Goal: Task Accomplishment & Management: Use online tool/utility

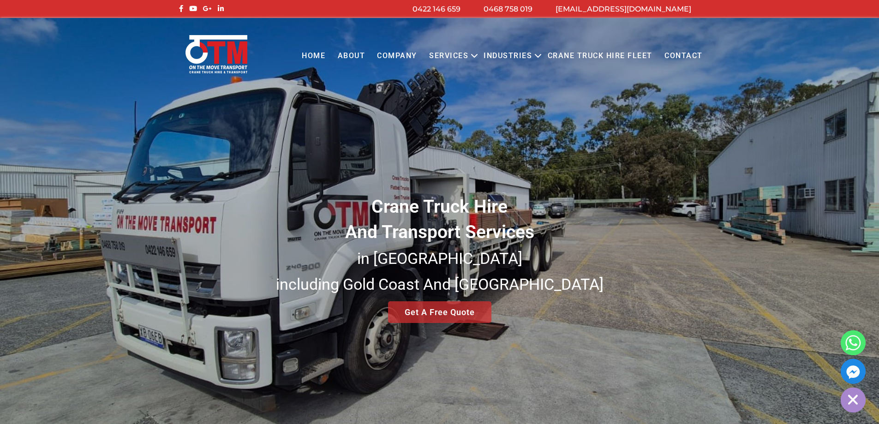
click at [782, 78] on div "Menu Close Home About COMPANY Services Open menu CRANE TRUCK HIRE FLATBED TRUCK…" at bounding box center [439, 48] width 879 height 60
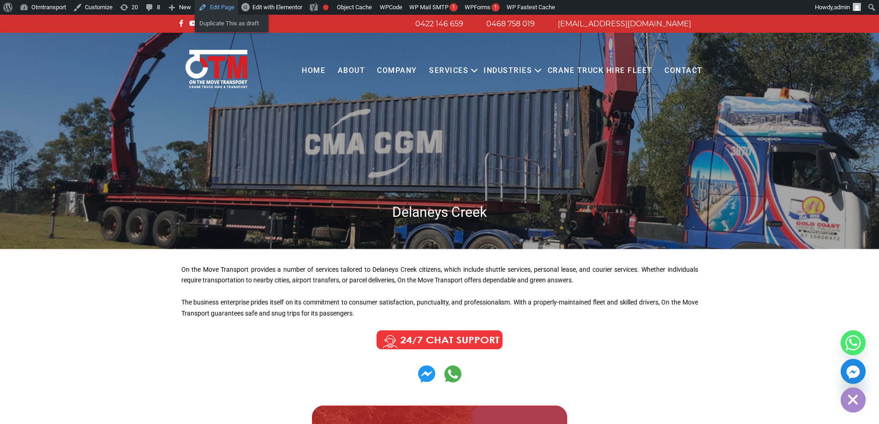
click at [223, 7] on link "Edit Page" at bounding box center [216, 7] width 43 height 15
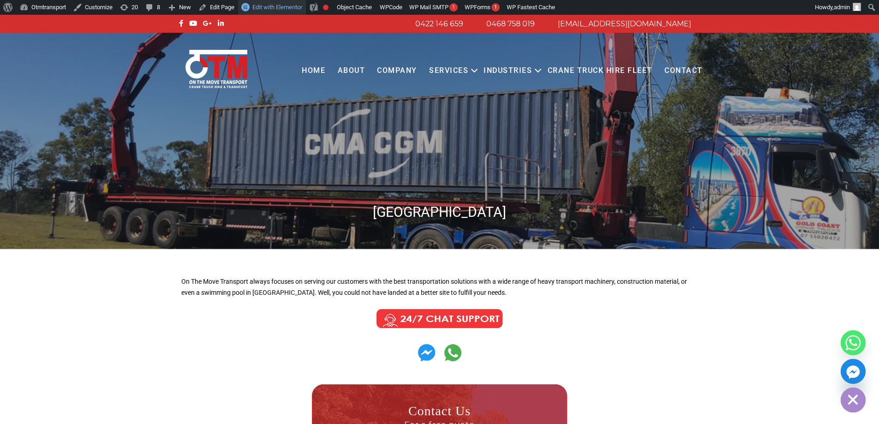
click at [297, 5] on span "Edit with Elementor" at bounding box center [277, 7] width 50 height 7
click at [265, 11] on link "Edit with Elementor" at bounding box center [272, 7] width 68 height 15
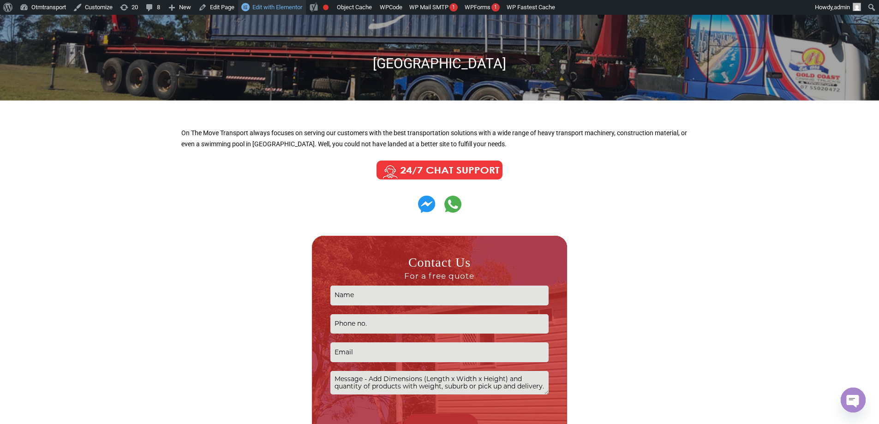
scroll to position [95, 0]
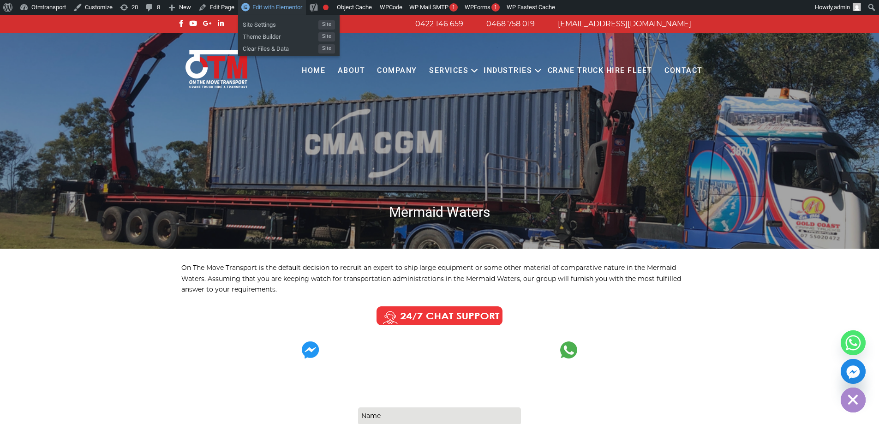
click at [275, 9] on span "Edit with Elementor" at bounding box center [277, 7] width 50 height 7
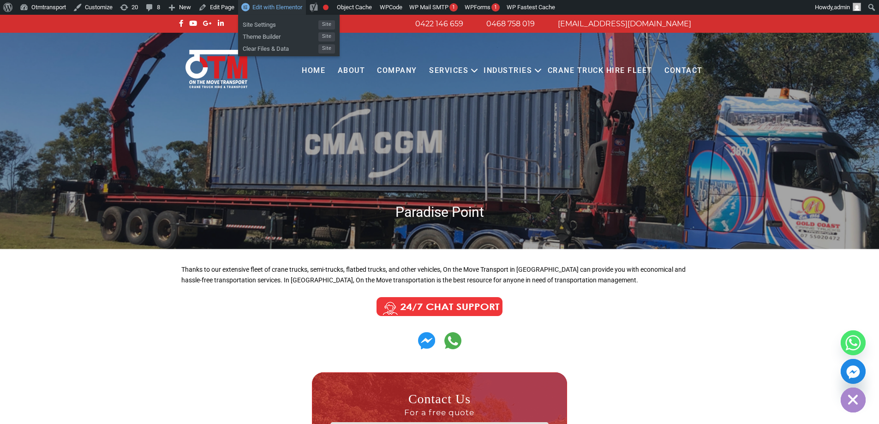
click at [274, 11] on link "Edit with Elementor" at bounding box center [272, 7] width 68 height 15
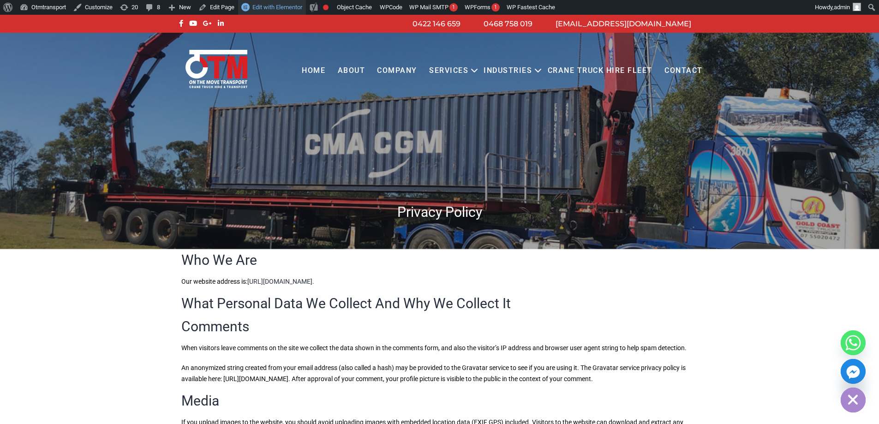
click at [288, 9] on span "Edit with Elementor" at bounding box center [277, 7] width 50 height 7
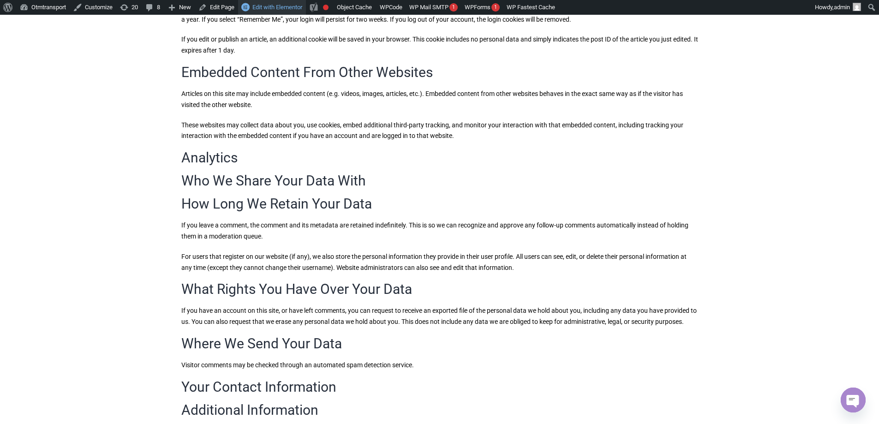
scroll to position [738, 0]
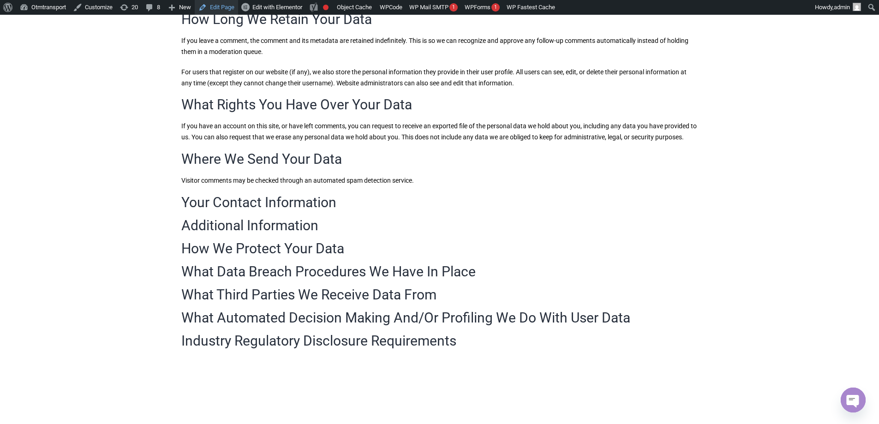
click at [231, 6] on link "Edit Page" at bounding box center [216, 7] width 43 height 15
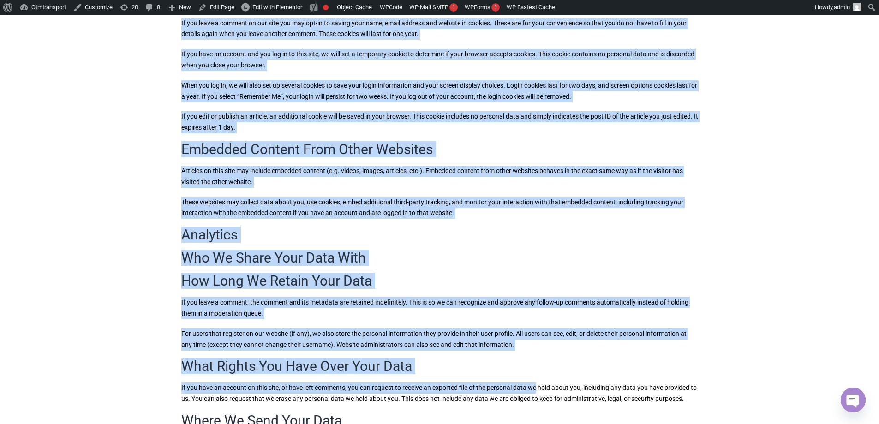
scroll to position [504, 0]
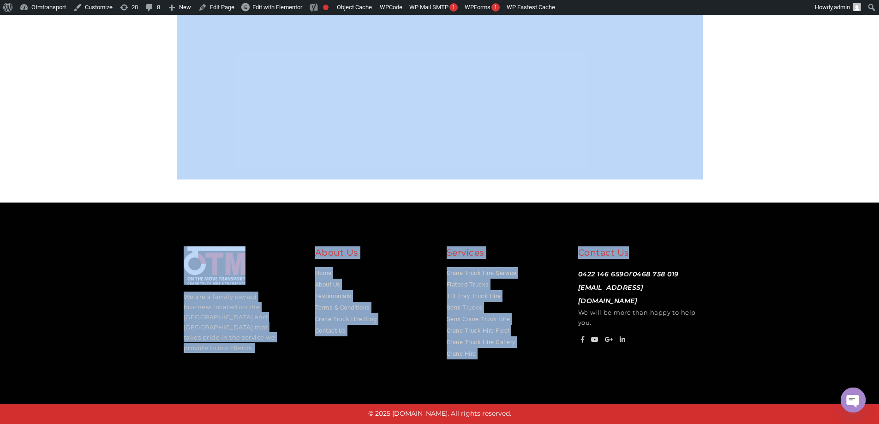
drag, startPoint x: 184, startPoint y: 75, endPoint x: 628, endPoint y: 228, distance: 469.6
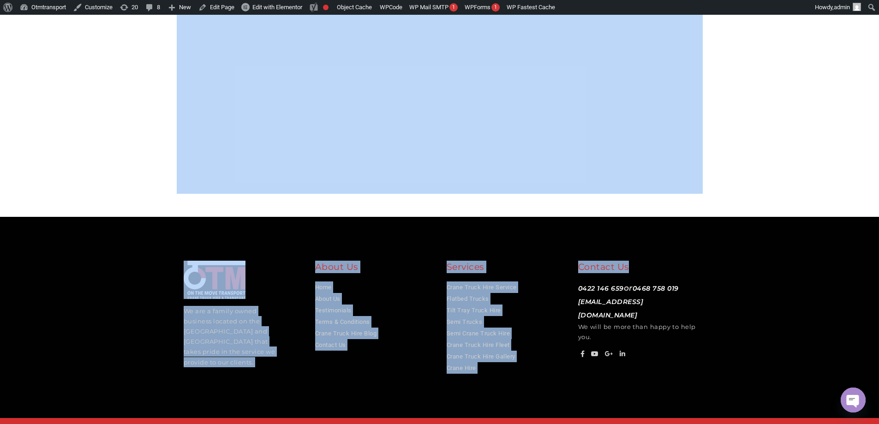
scroll to position [980, 0]
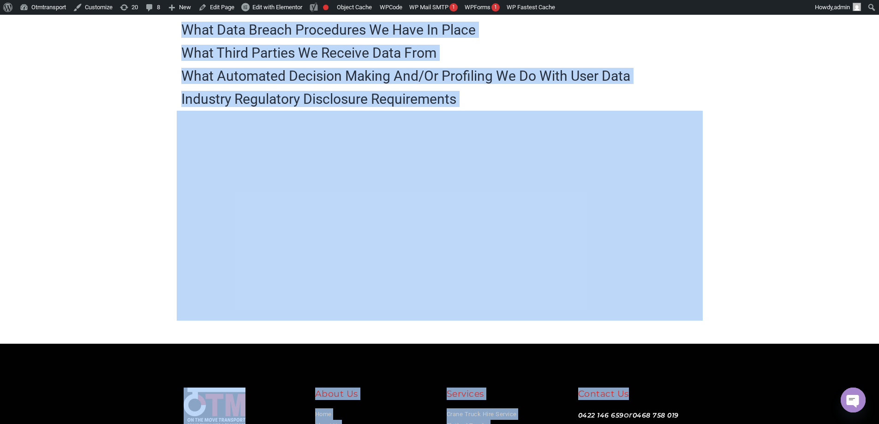
click at [584, 106] on h2 "Industry Regulatory Disclosure Requirements" at bounding box center [439, 99] width 517 height 14
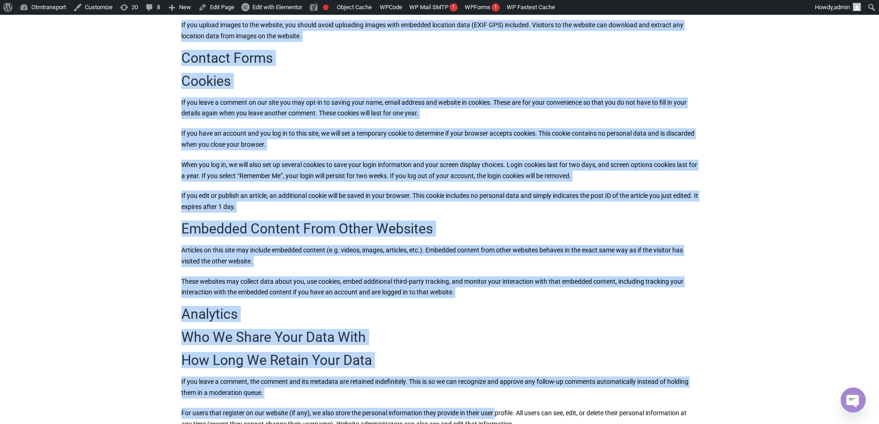
scroll to position [435, 0]
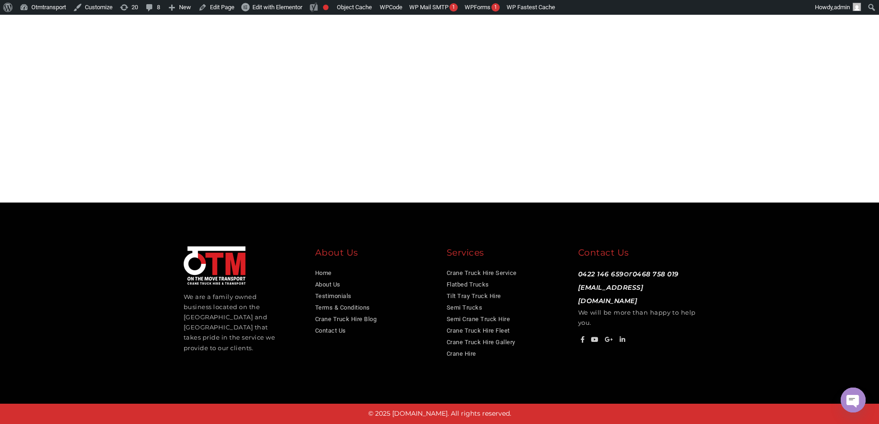
drag, startPoint x: 185, startPoint y: 159, endPoint x: 582, endPoint y: 420, distance: 474.6
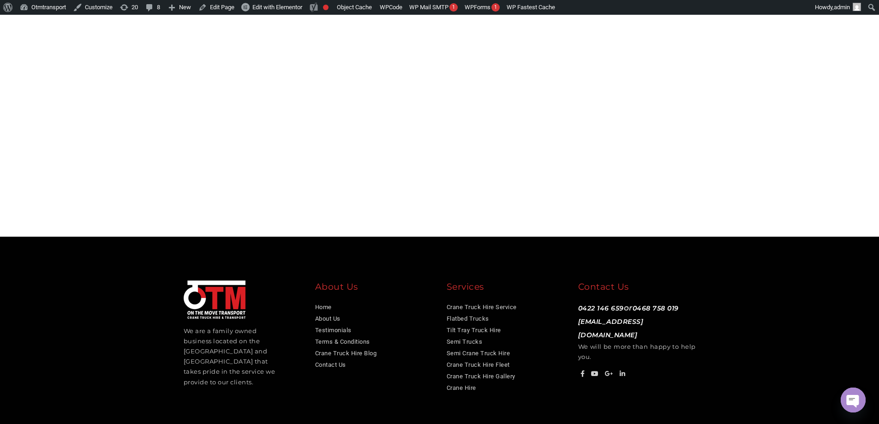
scroll to position [1075, 0]
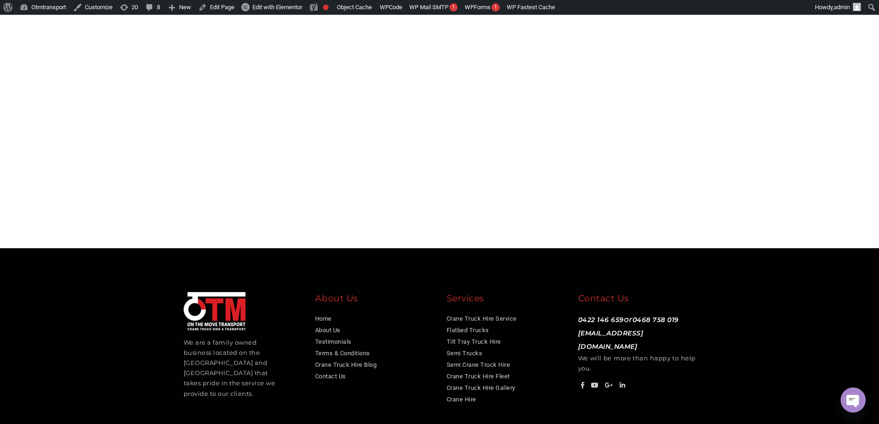
copy div "Who We Are Our website address is: https://otmtransport.com.au. What Personal D…"
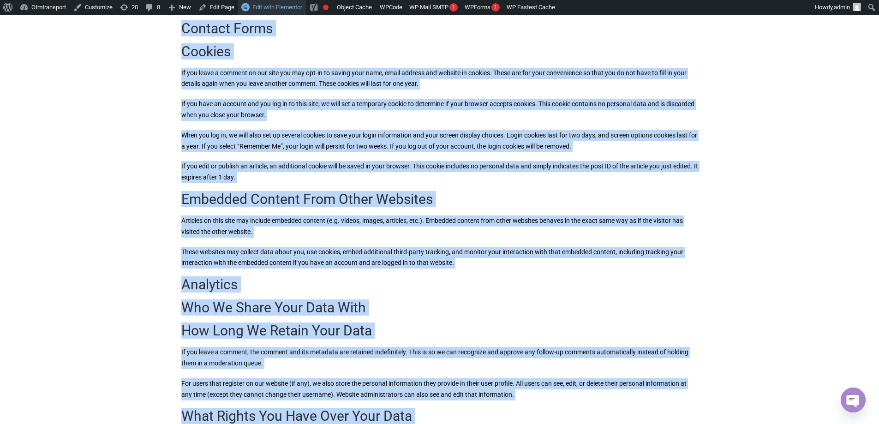
scroll to position [199, 0]
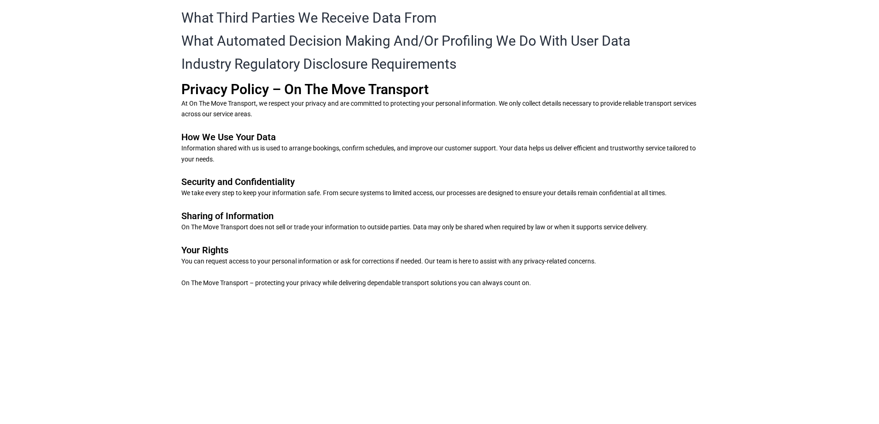
scroll to position [1153, 0]
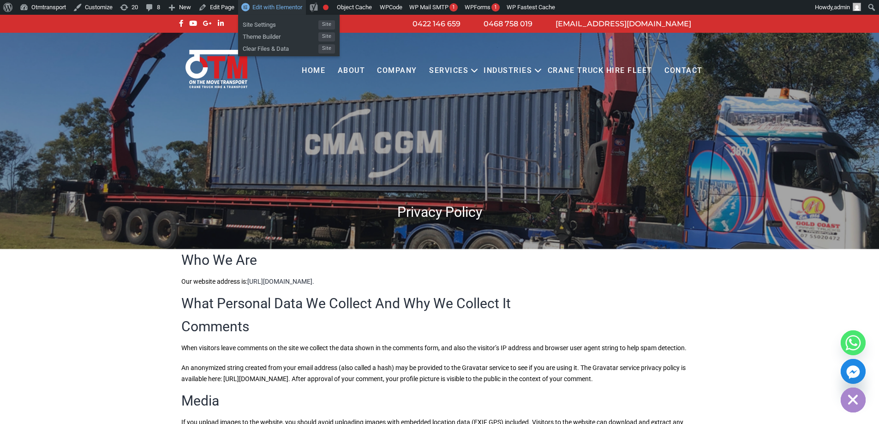
click at [275, 6] on span "Edit with Elementor" at bounding box center [277, 7] width 50 height 7
click at [286, 7] on span "Edit with Elementor" at bounding box center [277, 7] width 50 height 7
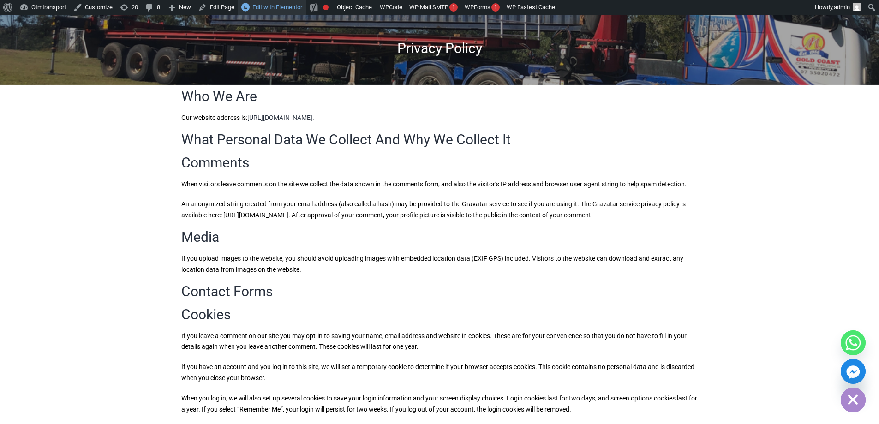
scroll to position [185, 0]
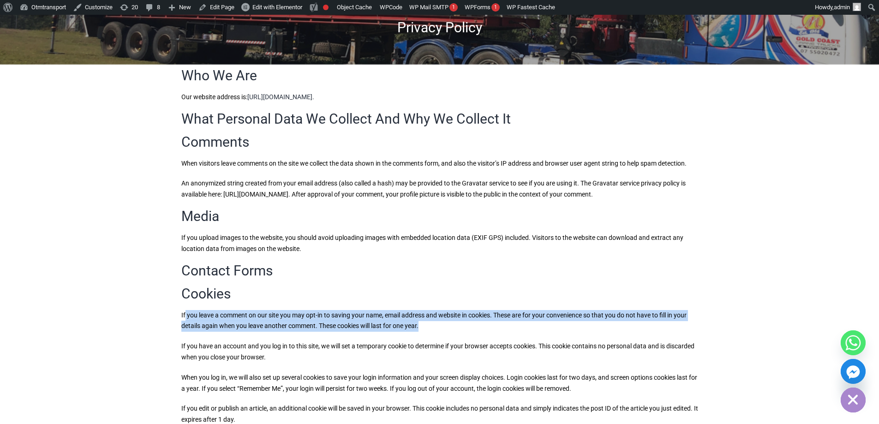
drag, startPoint x: 424, startPoint y: 294, endPoint x: 184, endPoint y: 288, distance: 240.4
click at [184, 310] on p "If you leave a comment on our site you may opt-in to saving your name, email ad…" at bounding box center [439, 321] width 517 height 22
copy p "you leave a comment on our site you may opt-in to saving your name, email addre…"
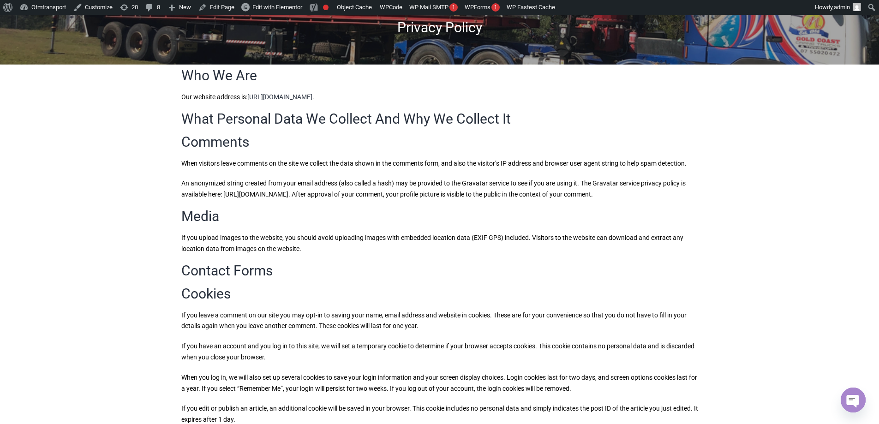
click at [295, 341] on p "If you have an account and you log in to this site, we will set a temporary coo…" at bounding box center [439, 352] width 517 height 22
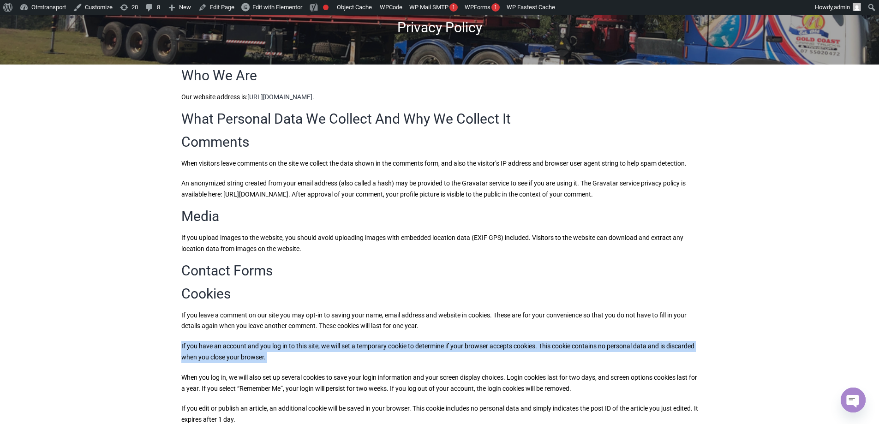
click at [295, 341] on p "If you have an account and you log in to this site, we will set a temporary coo…" at bounding box center [439, 352] width 517 height 22
copy div "If you have an account and you log in to this site, we will set a temporary coo…"
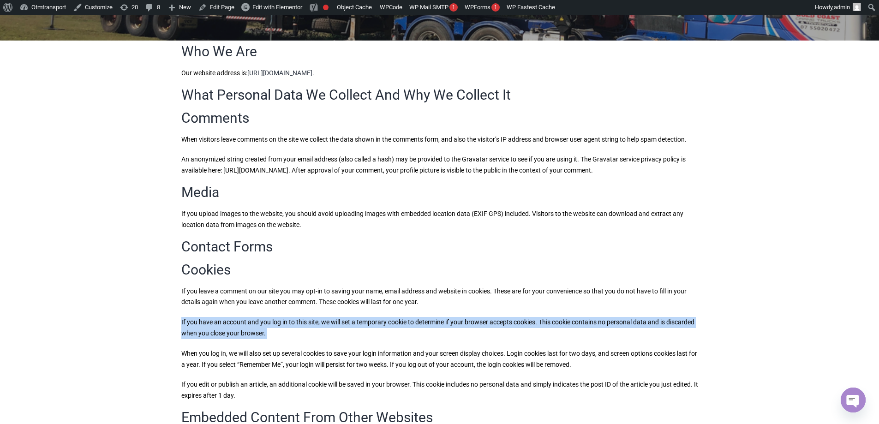
scroll to position [231, 0]
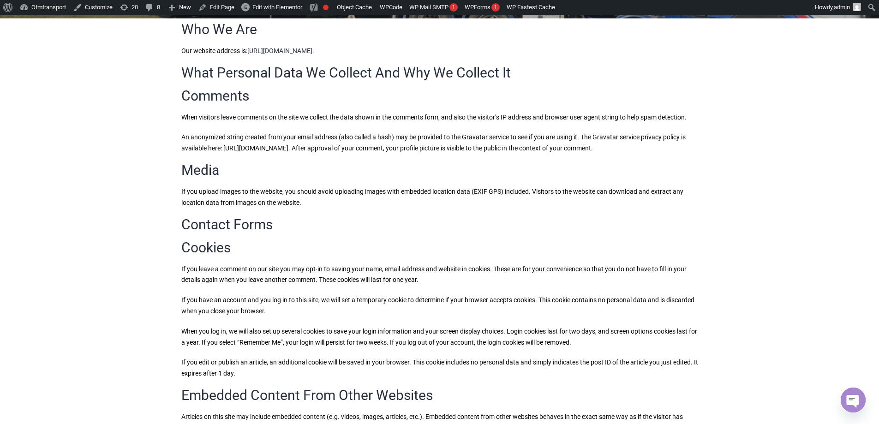
click at [303, 326] on p "When you log in, we will also set up several cookies to save your login informa…" at bounding box center [439, 337] width 517 height 22
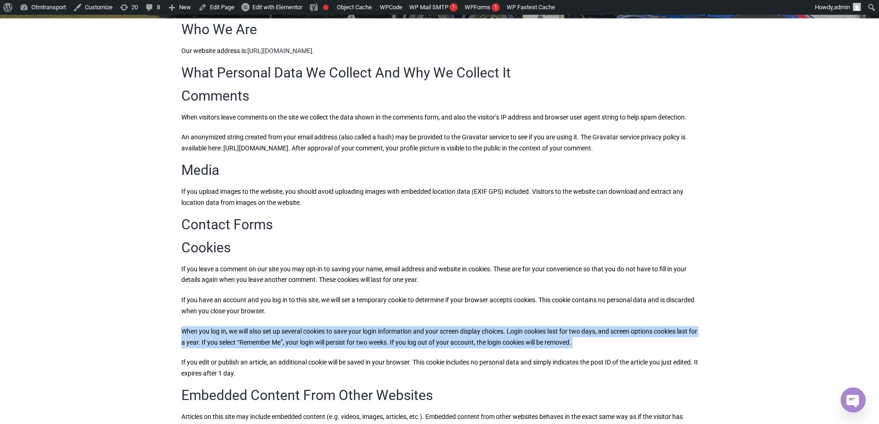
click at [303, 326] on p "When you log in, we will also set up several cookies to save your login informa…" at bounding box center [439, 337] width 517 height 22
copy div "When you log in, we will also set up several cookies to save your login informa…"
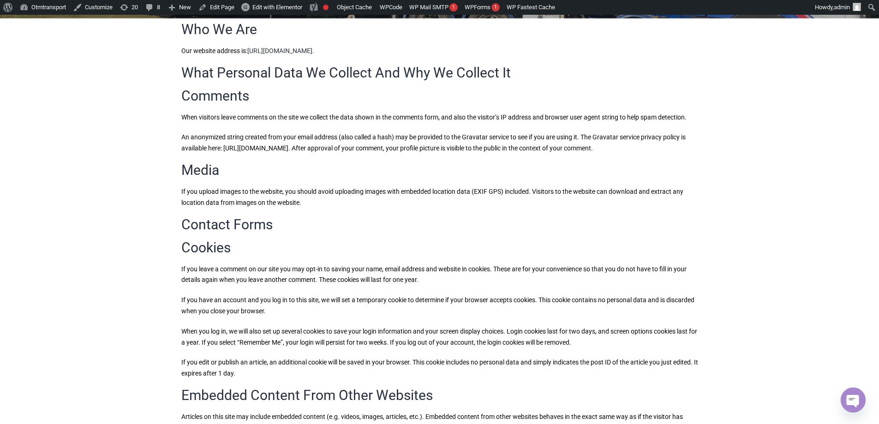
click at [273, 357] on p "If you edit or publish an article, an additional cookie will be saved in your b…" at bounding box center [439, 368] width 517 height 22
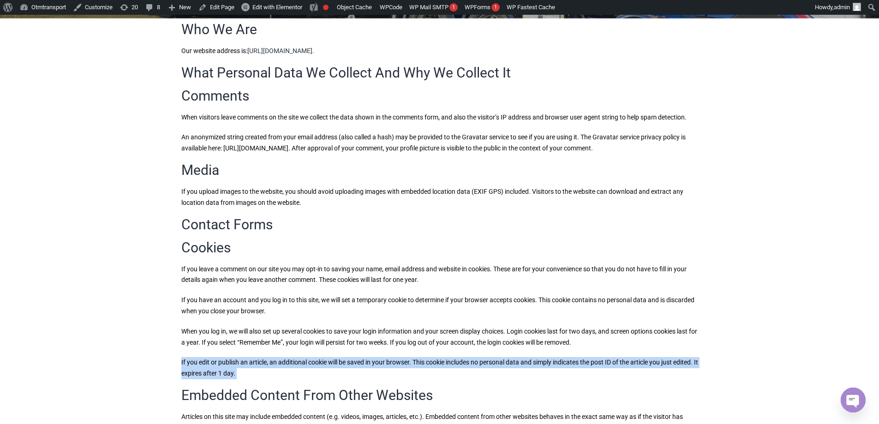
click at [272, 357] on p "If you edit or publish an article, an additional cookie will be saved in your b…" at bounding box center [439, 368] width 517 height 22
copy div "If you edit or publish an article, an additional cookie will be saved in your b…"
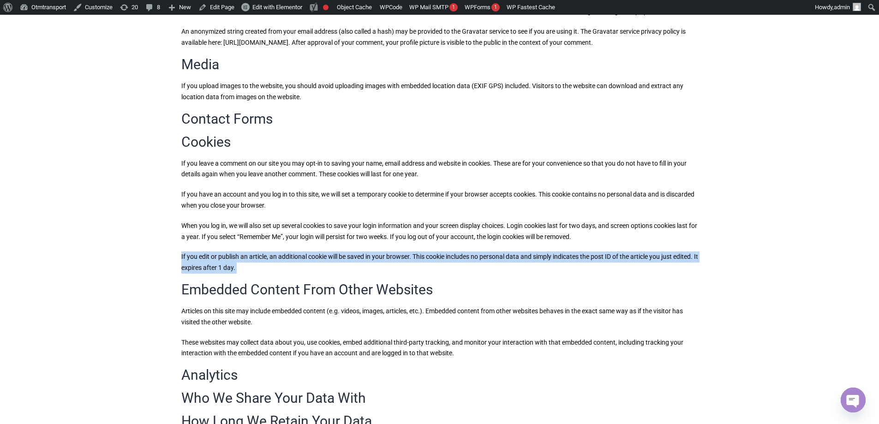
scroll to position [323, 0]
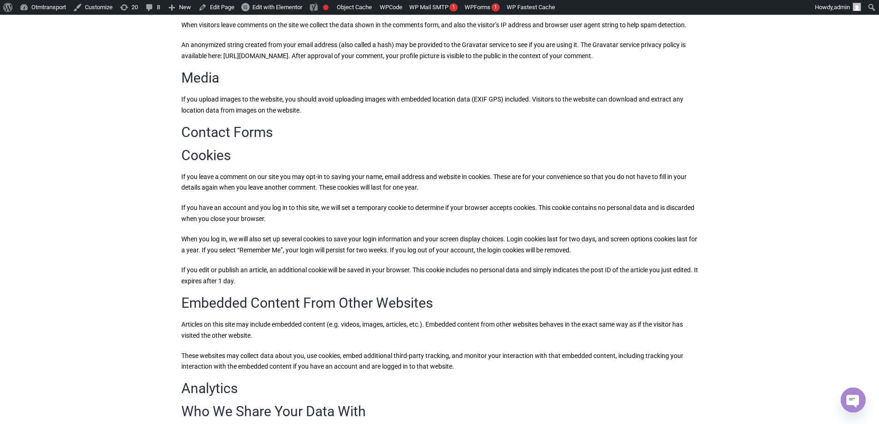
click at [282, 319] on p "Articles on this site may include embedded content (e.g. videos, images, articl…" at bounding box center [439, 330] width 517 height 22
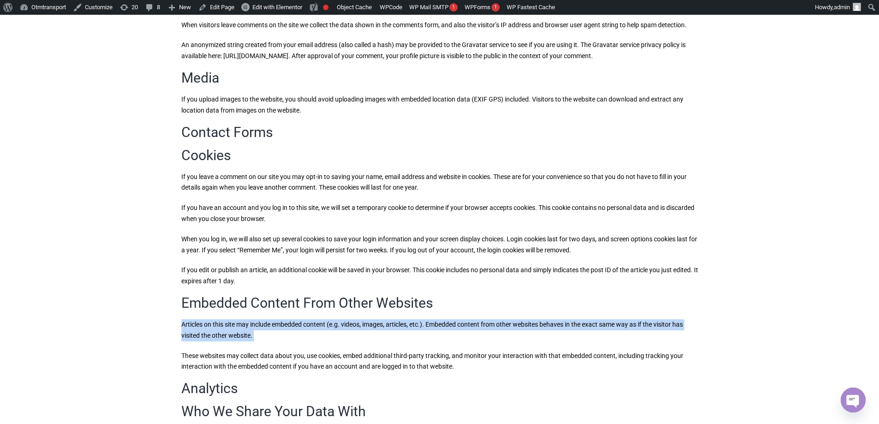
click at [282, 319] on p "Articles on this site may include embedded content (e.g. videos, images, articl…" at bounding box center [439, 330] width 517 height 22
copy div "Articles on this site may include embedded content (e.g. videos, images, articl…"
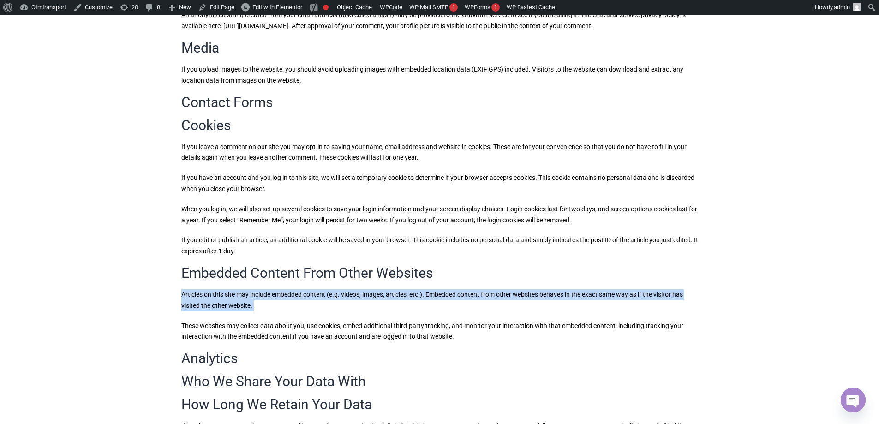
scroll to position [369, 0]
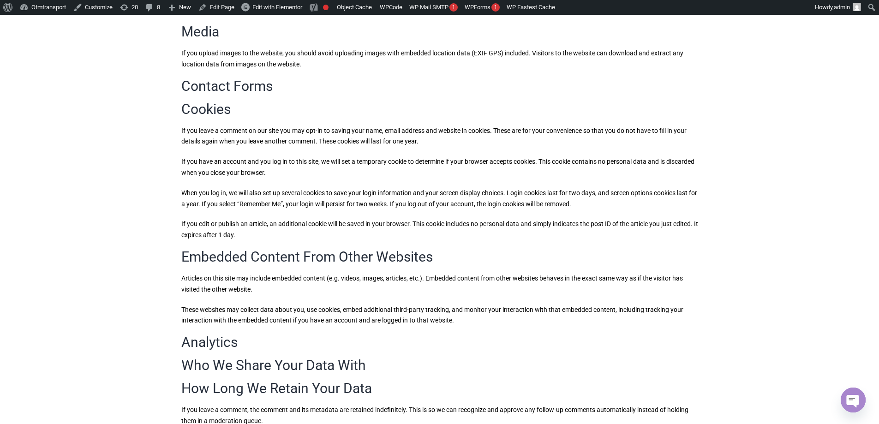
click at [277, 304] on p "These websites may collect data about you, use cookies, embed additional third-…" at bounding box center [439, 315] width 517 height 22
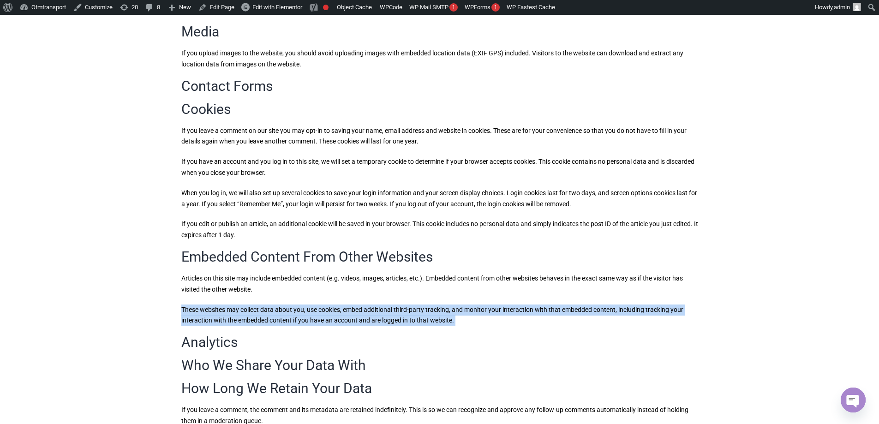
click at [277, 304] on p "These websites may collect data about you, use cookies, embed additional third-…" at bounding box center [439, 315] width 517 height 22
copy div "These websites may collect data about you, use cookies, embed additional third-…"
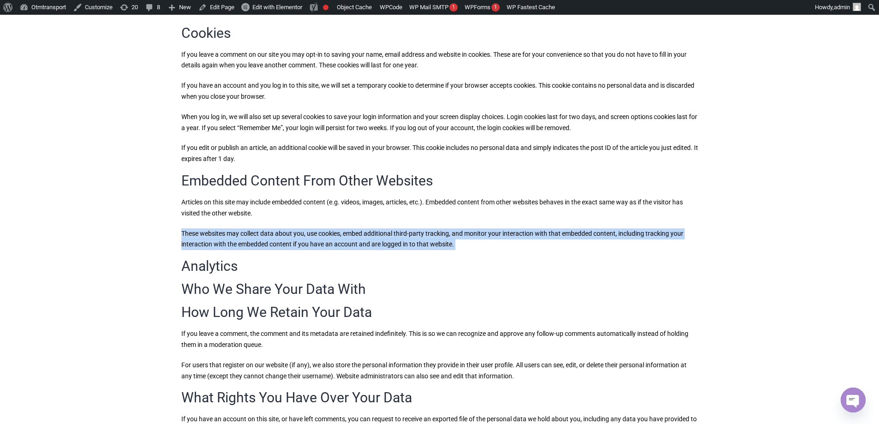
scroll to position [461, 0]
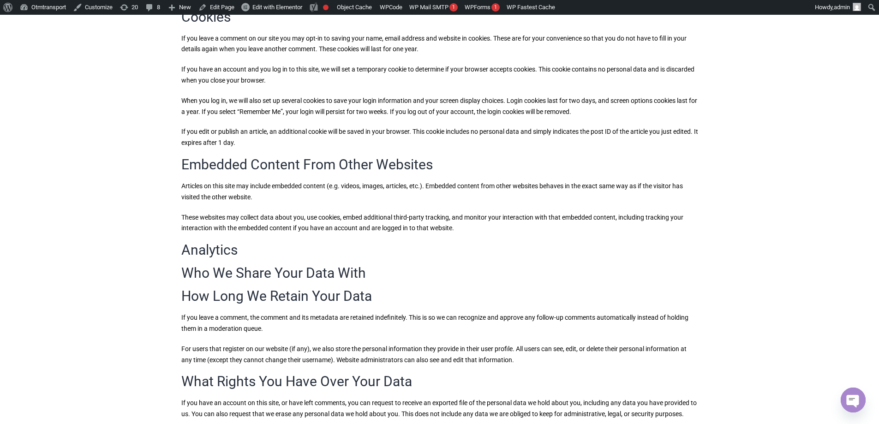
click at [275, 312] on p "If you leave a comment, the comment and its metadata are retained indefinitely.…" at bounding box center [439, 323] width 517 height 22
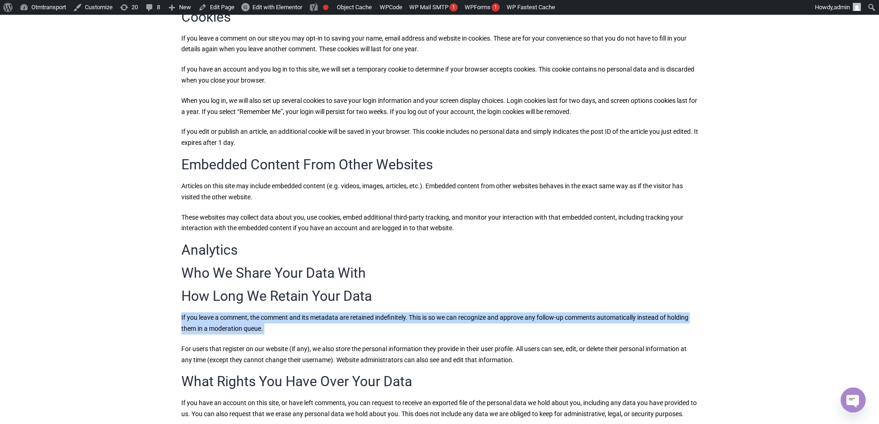
click at [275, 312] on p "If you leave a comment, the comment and its metadata are retained indefinitely.…" at bounding box center [439, 323] width 517 height 22
copy div "If you leave a comment, the comment and its metadata are retained indefinitely.…"
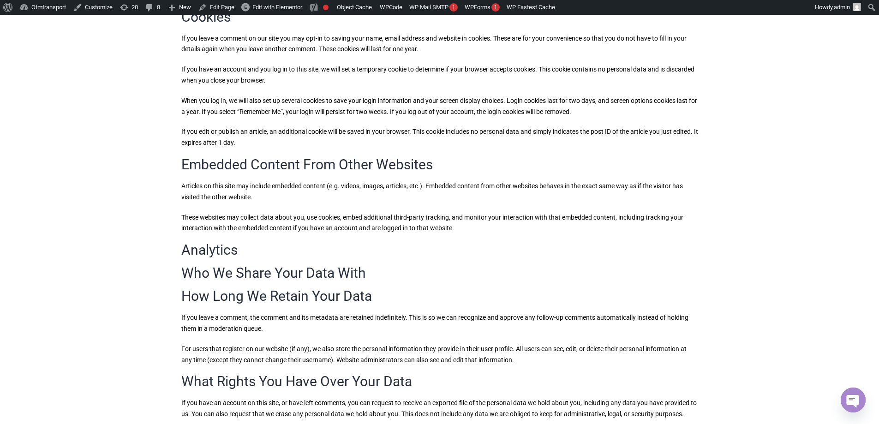
click at [298, 344] on p "For users that register on our website (if any), we also store the personal inf…" at bounding box center [439, 355] width 517 height 22
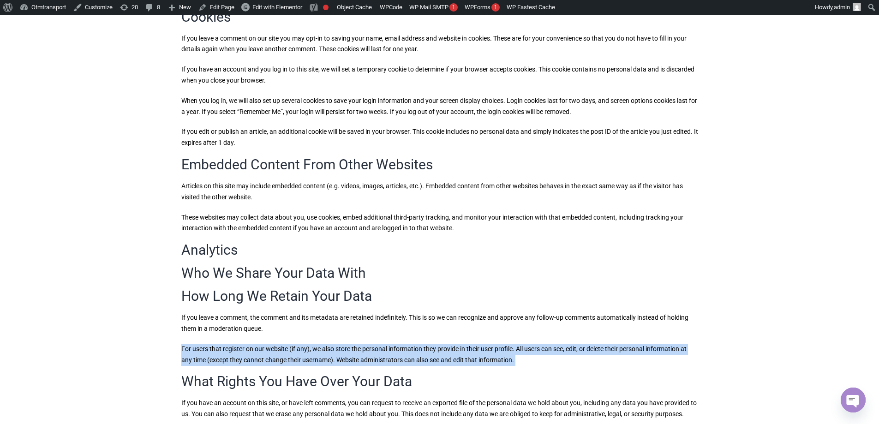
click at [298, 344] on p "For users that register on our website (if any), we also store the personal inf…" at bounding box center [439, 355] width 517 height 22
copy div "For users that register on our website (if any), we also store the personal inf…"
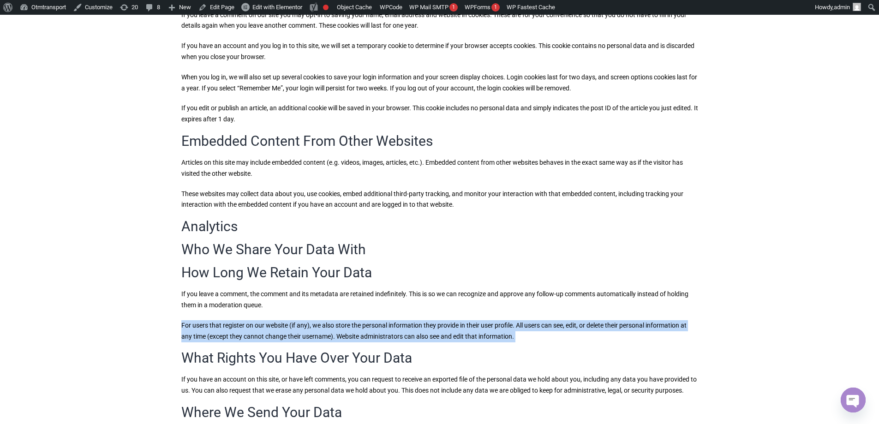
scroll to position [507, 0]
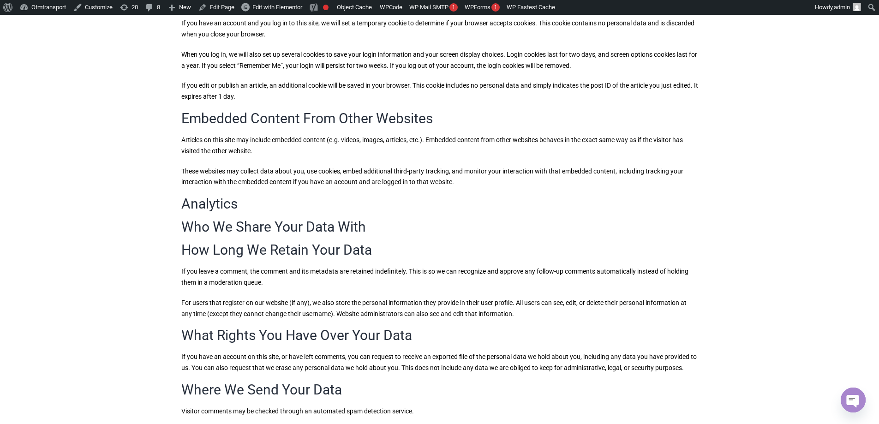
click at [286, 328] on h2 "What Rights You Have Over Your Data" at bounding box center [439, 335] width 517 height 14
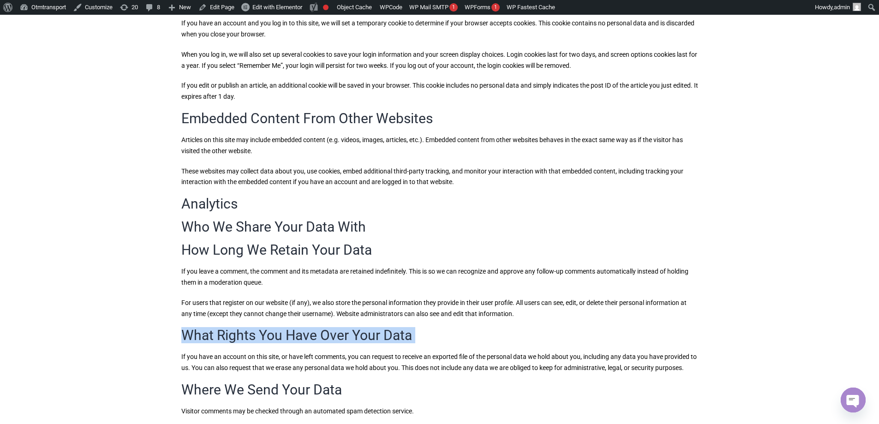
click at [286, 328] on h2 "What Rights You Have Over Your Data" at bounding box center [439, 335] width 517 height 14
copy div "What Rights You Have Over Your Data"
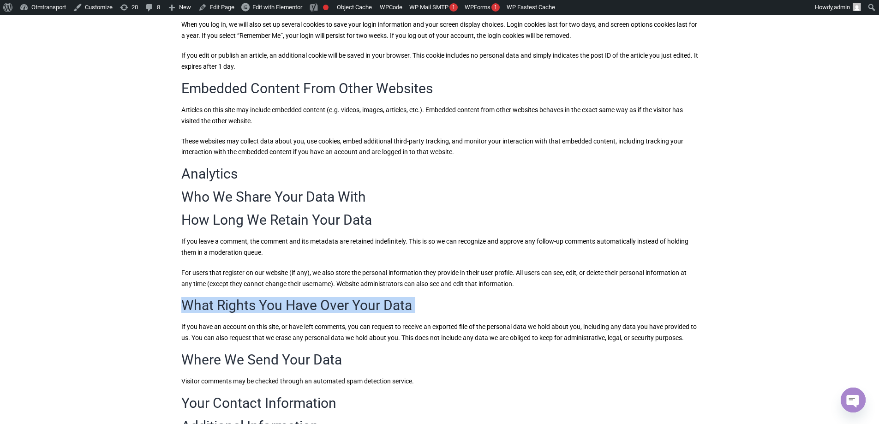
scroll to position [554, 0]
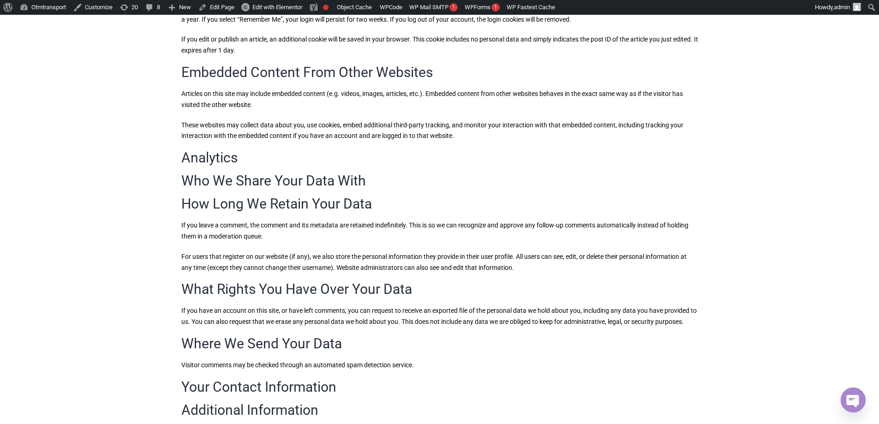
click at [299, 305] on p "If you have an account on this site, or have left comments, you can request to …" at bounding box center [439, 316] width 517 height 22
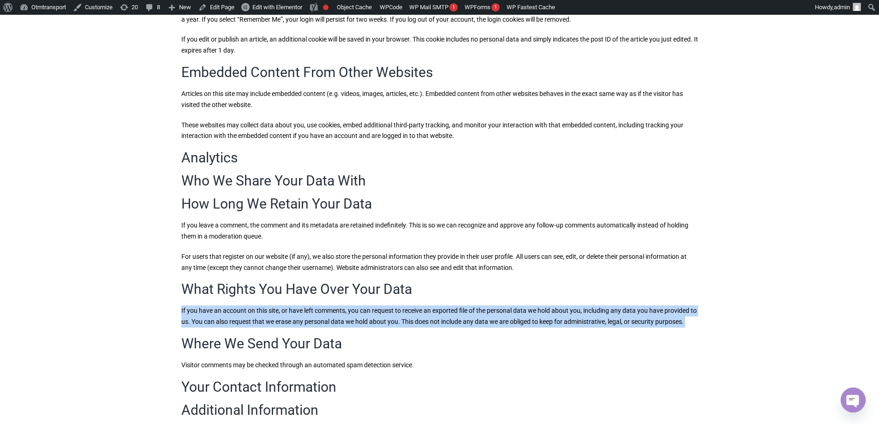
click at [299, 305] on p "If you have an account on this site, or have left comments, you can request to …" at bounding box center [439, 316] width 517 height 22
copy div "If you have an account on this site, or have left comments, you can request to …"
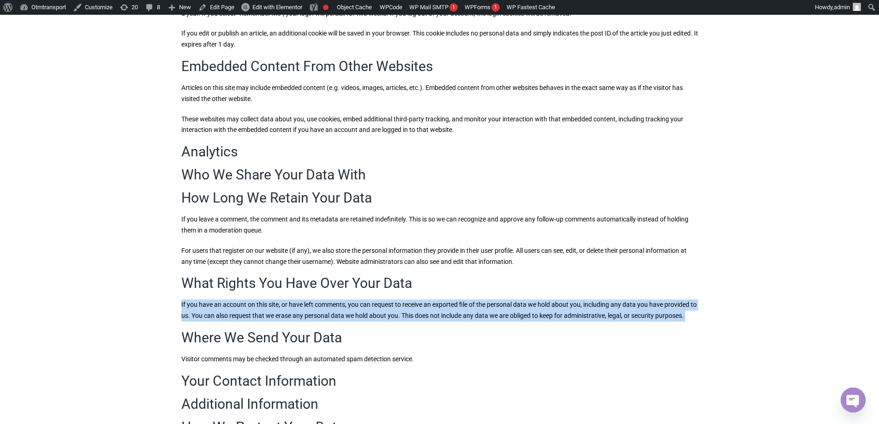
scroll to position [600, 0]
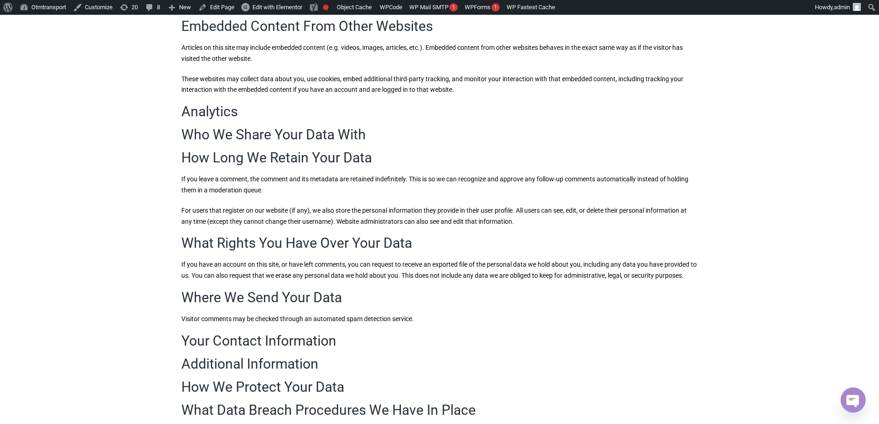
click at [234, 291] on h2 "Where We Send Your Data" at bounding box center [439, 298] width 517 height 14
click at [261, 334] on h2 "Your Contact Information" at bounding box center [439, 341] width 517 height 14
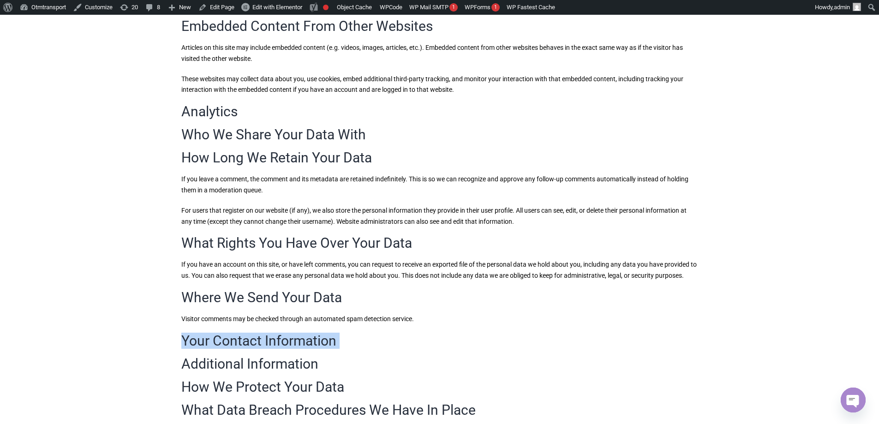
click at [261, 334] on h2 "Your Contact Information" at bounding box center [439, 341] width 517 height 14
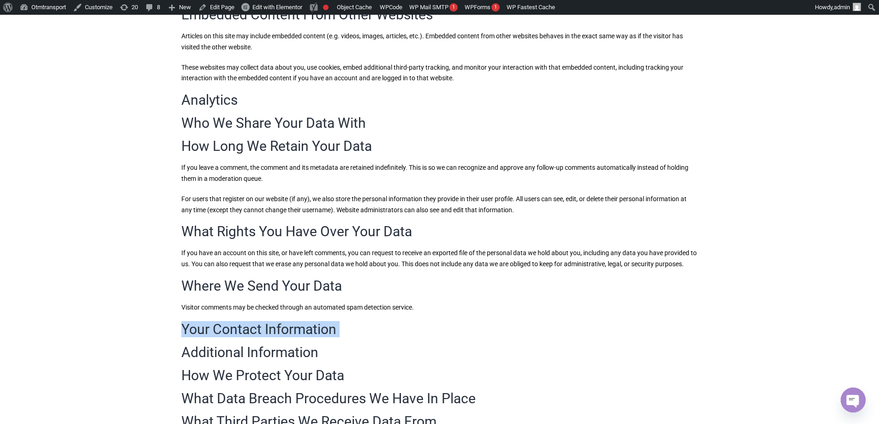
scroll to position [554, 0]
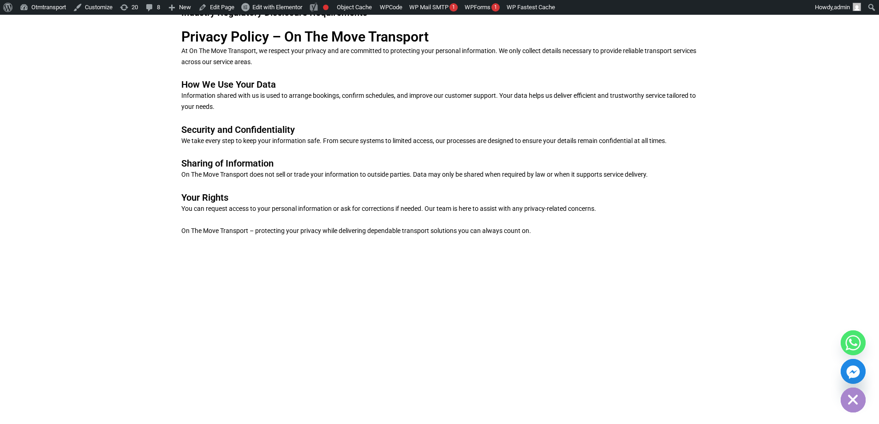
scroll to position [1107, 0]
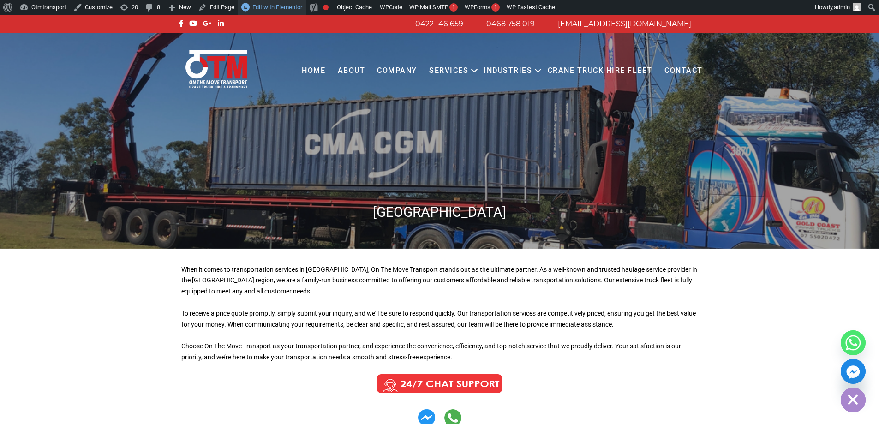
click at [266, 11] on span "Edit with Elementor" at bounding box center [277, 7] width 50 height 7
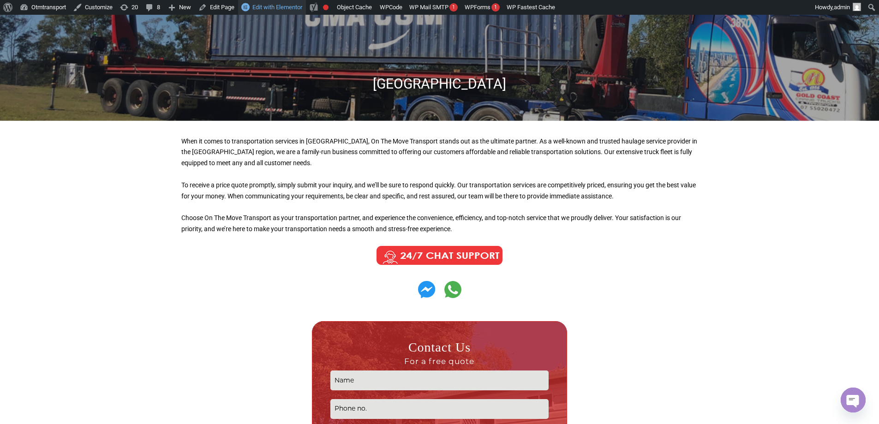
scroll to position [138, 0]
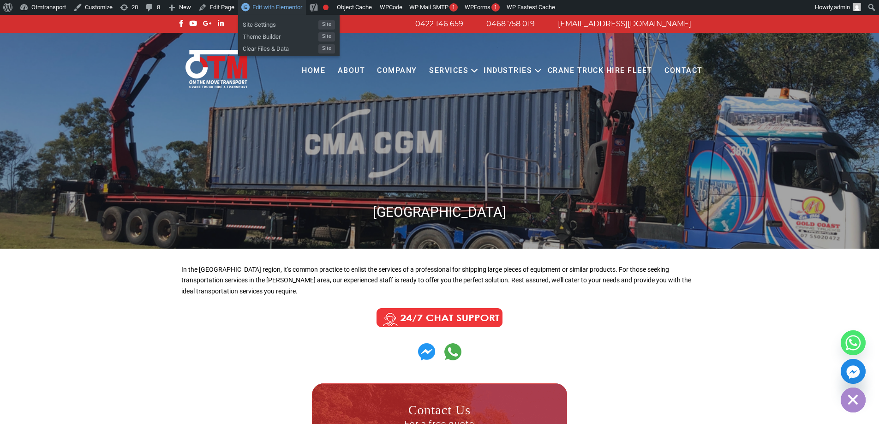
click at [268, 5] on span "Edit with Elementor" at bounding box center [277, 7] width 50 height 7
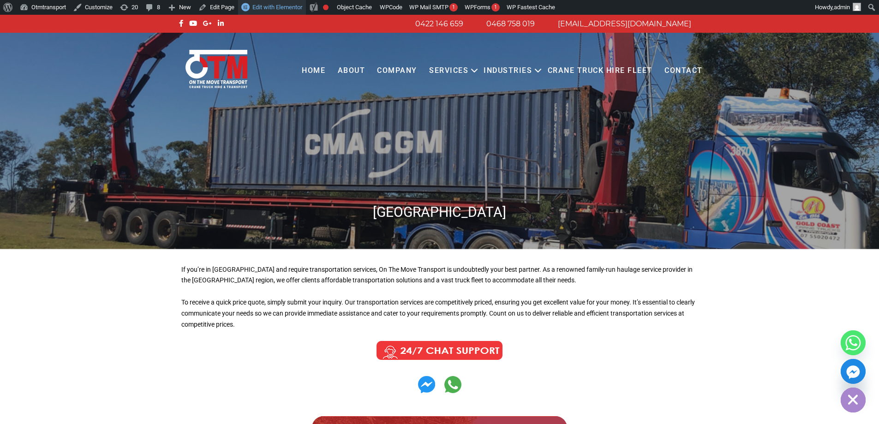
click at [270, 6] on span "Edit with Elementor" at bounding box center [277, 7] width 50 height 7
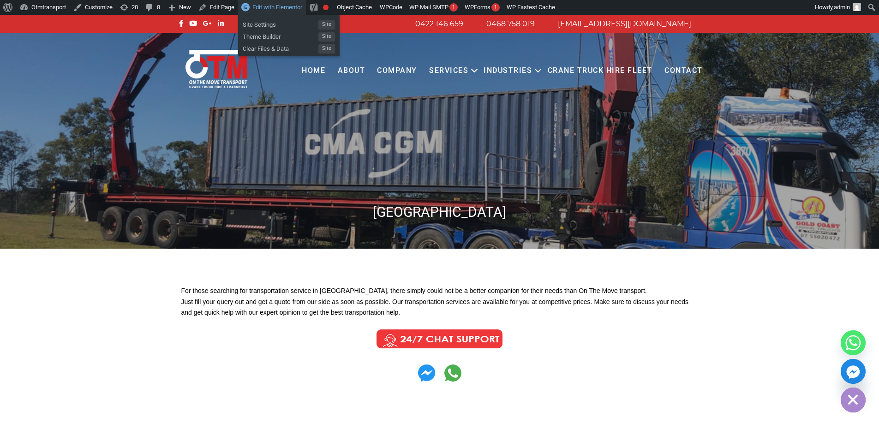
click at [281, 7] on span "Edit with Elementor" at bounding box center [277, 7] width 50 height 7
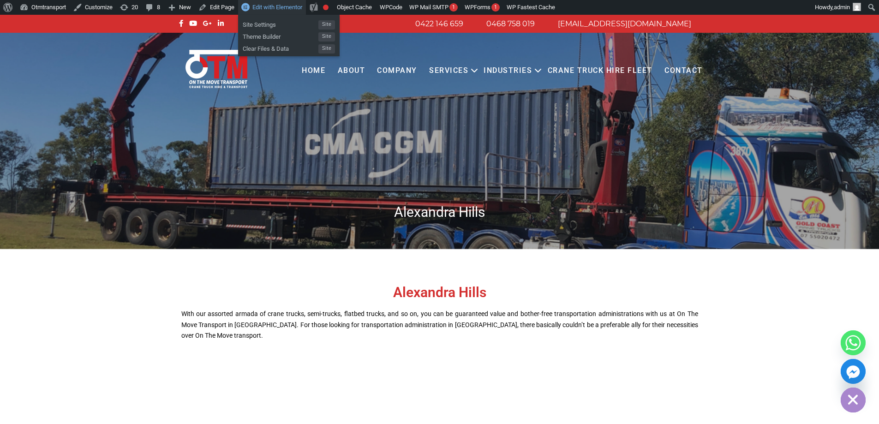
click at [286, 11] on span "Edit with Elementor" at bounding box center [277, 7] width 50 height 7
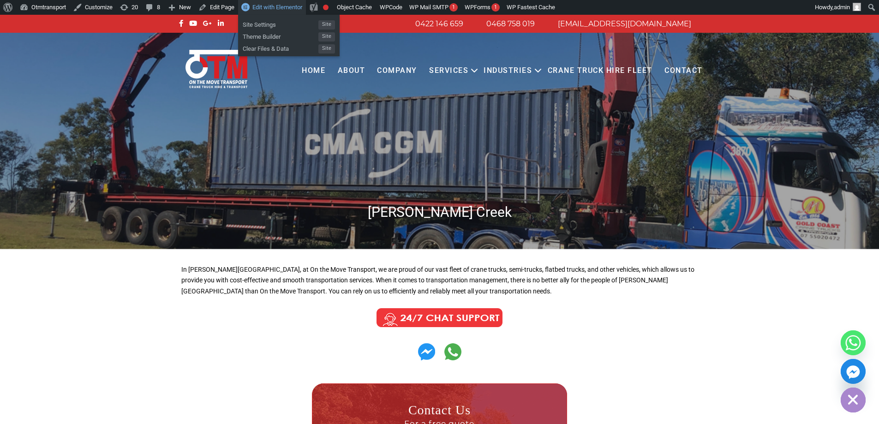
click at [289, 8] on span "Edit with Elementor" at bounding box center [277, 7] width 50 height 7
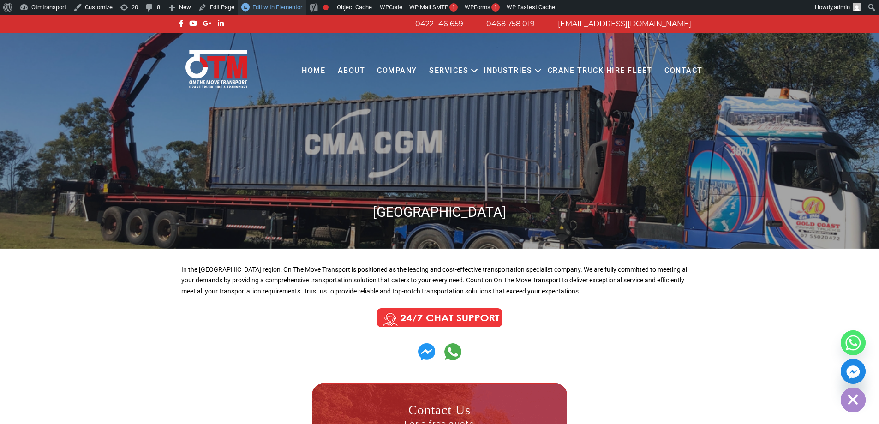
click at [290, 9] on span "Edit with Elementor" at bounding box center [277, 7] width 50 height 7
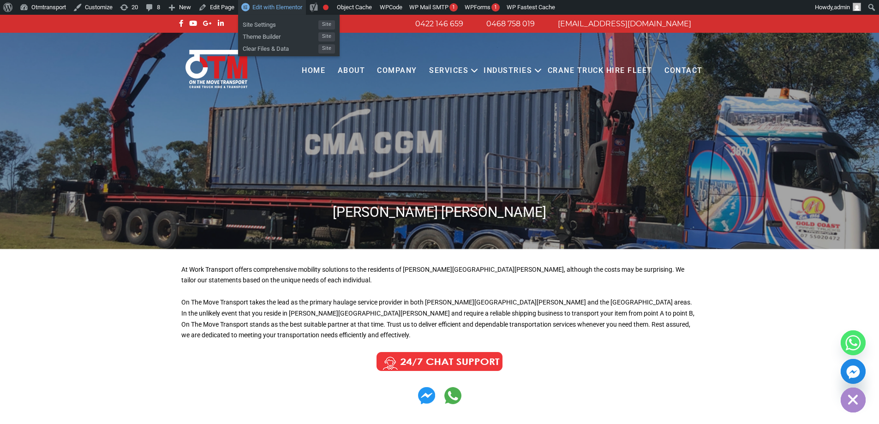
click at [298, 4] on span "Edit with Elementor" at bounding box center [277, 7] width 50 height 7
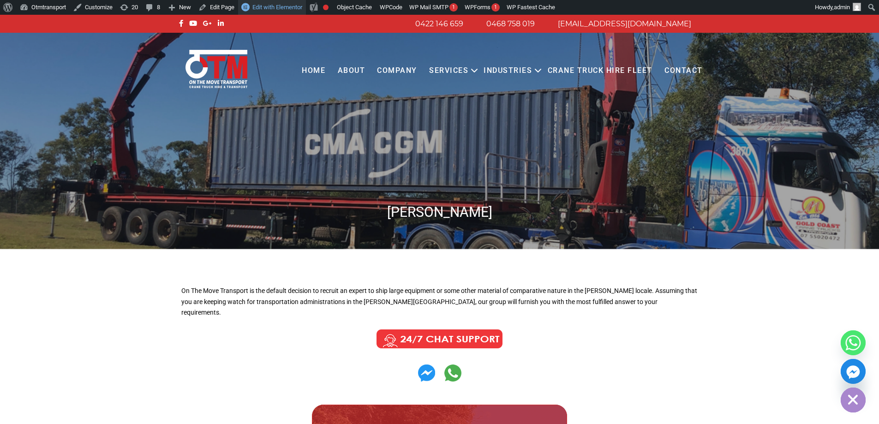
click at [286, 12] on link "Edit with Elementor" at bounding box center [272, 7] width 68 height 15
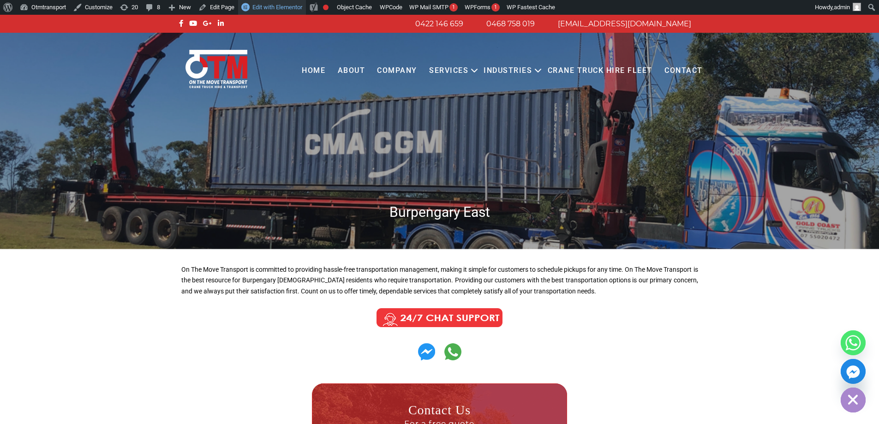
click at [280, 8] on span "Edit with Elementor" at bounding box center [277, 7] width 50 height 7
click at [280, 11] on span "Edit with Elementor" at bounding box center [277, 7] width 50 height 7
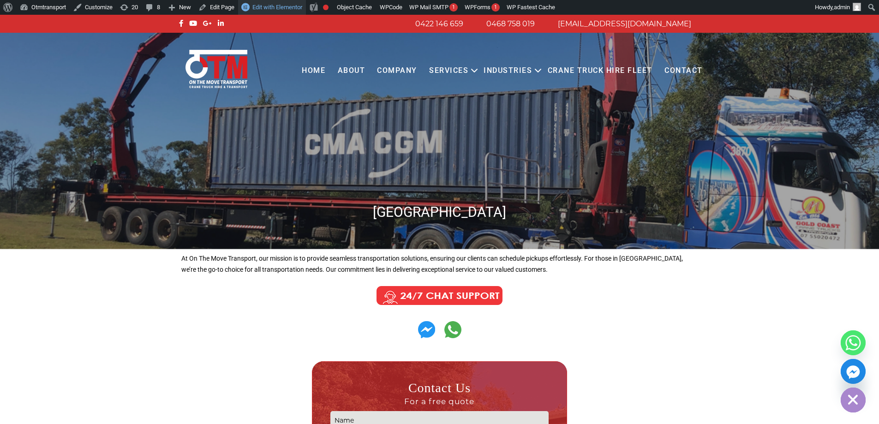
click at [286, 9] on span "Edit with Elementor" at bounding box center [277, 7] width 50 height 7
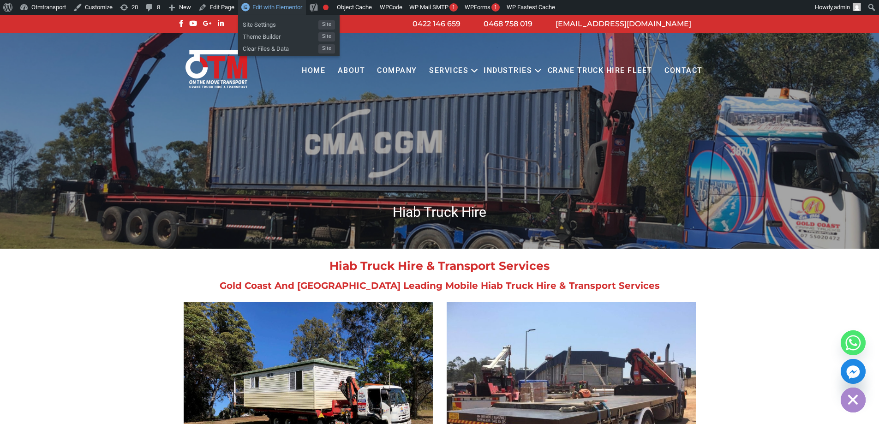
click at [278, 6] on span "Edit with Elementor" at bounding box center [277, 7] width 50 height 7
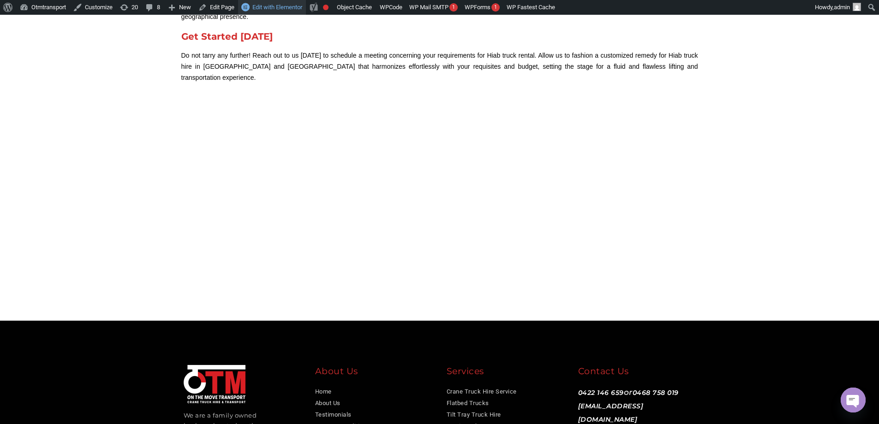
scroll to position [2343, 0]
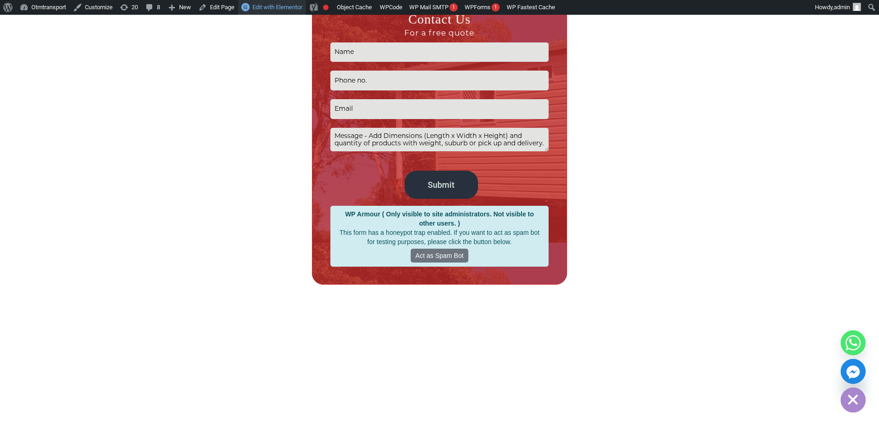
scroll to position [355, 0]
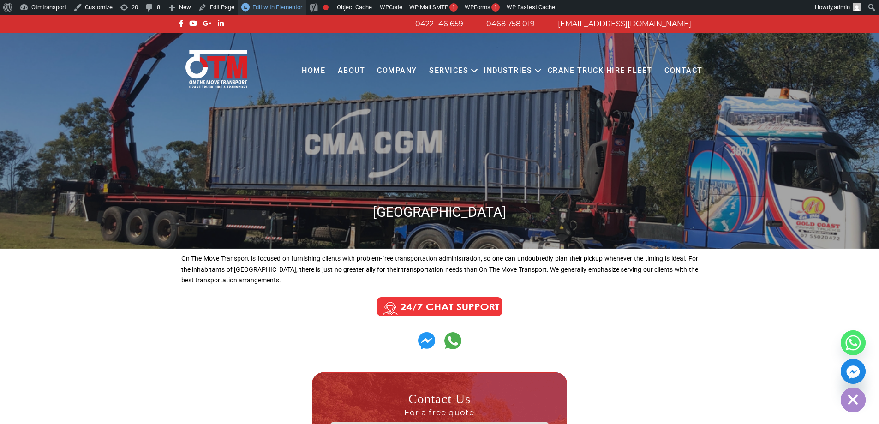
click at [285, 1] on link "Edit with Elementor" at bounding box center [272, 7] width 68 height 15
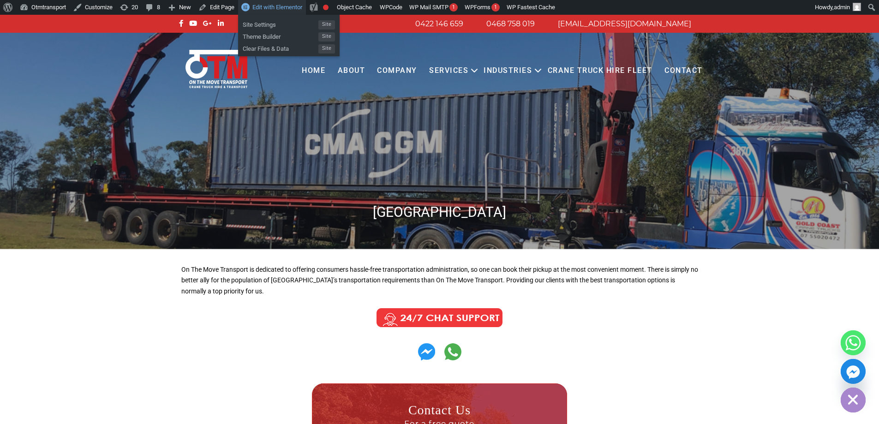
click at [280, 7] on span "Edit with Elementor" at bounding box center [277, 7] width 50 height 7
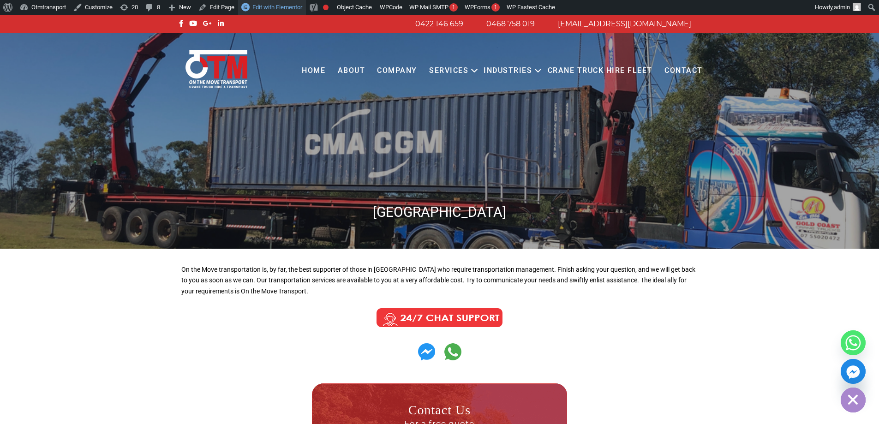
click at [272, 5] on span "Edit with Elementor" at bounding box center [277, 7] width 50 height 7
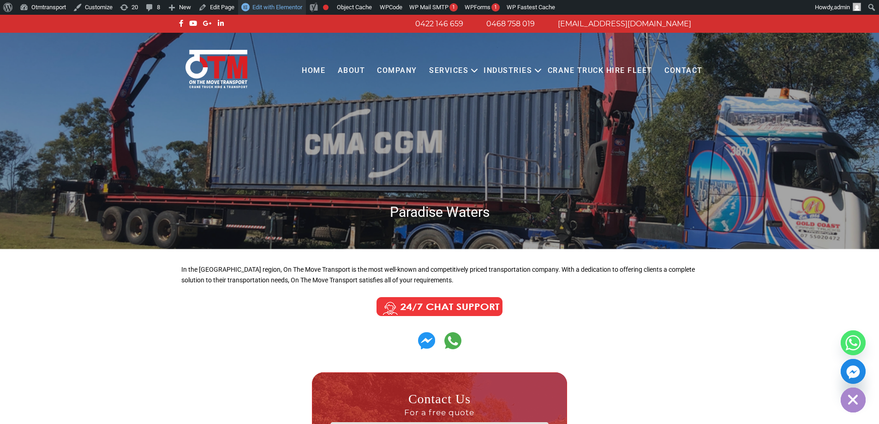
click at [282, 12] on link "Edit with Elementor" at bounding box center [272, 7] width 68 height 15
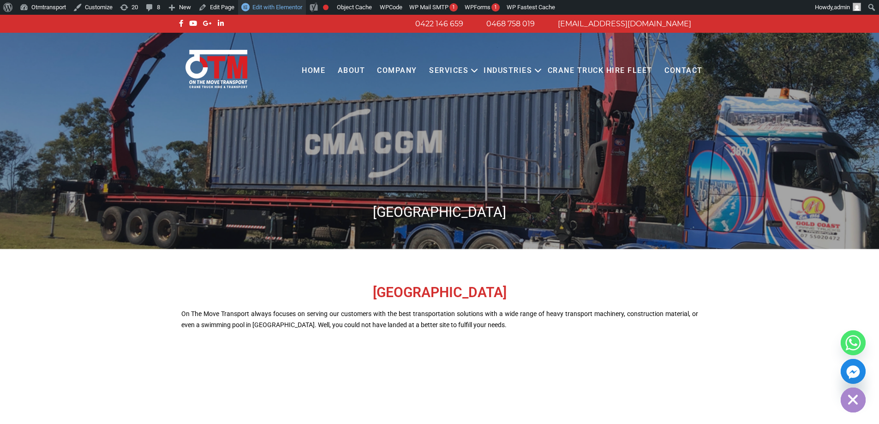
click at [289, 7] on span "Edit with Elementor" at bounding box center [277, 7] width 50 height 7
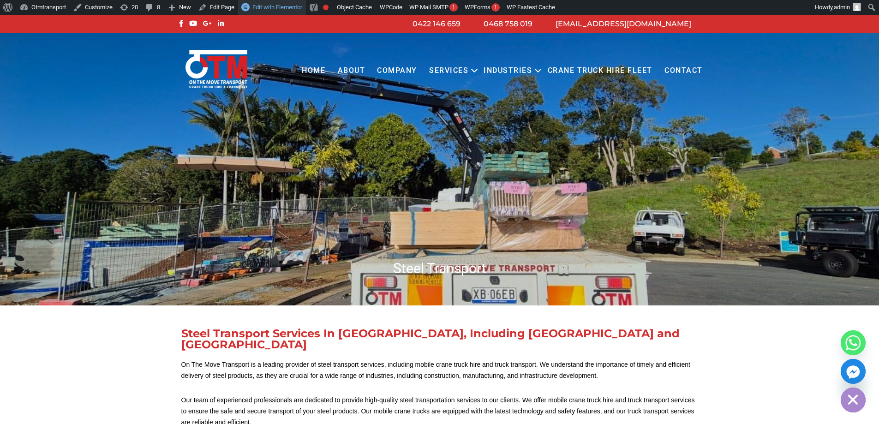
click at [281, 7] on span "Edit with Elementor" at bounding box center [277, 7] width 50 height 7
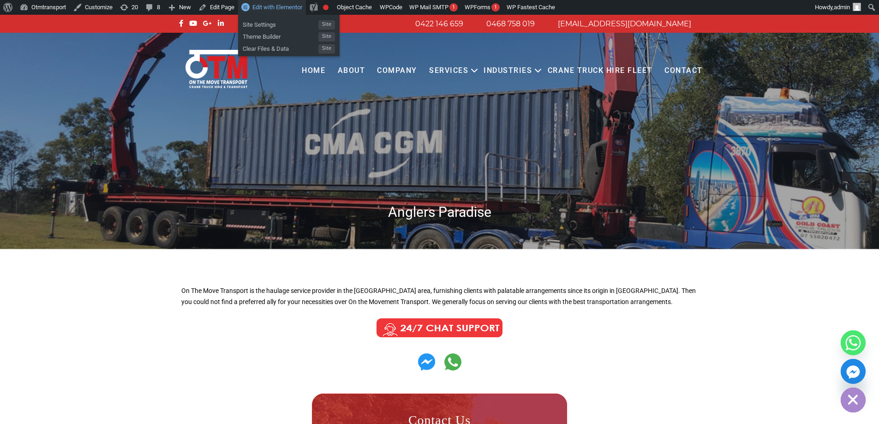
click at [281, 2] on link "Edit with Elementor" at bounding box center [272, 7] width 68 height 15
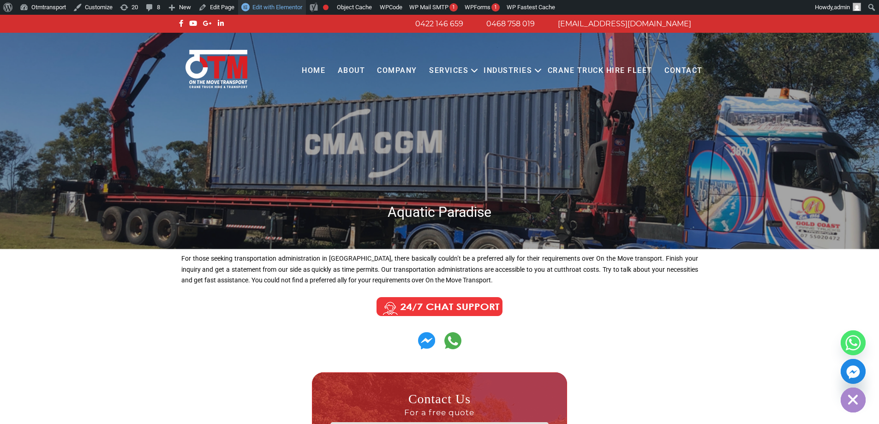
click at [285, 10] on span "Edit with Elementor" at bounding box center [277, 7] width 50 height 7
